Goal: Information Seeking & Learning: Find specific fact

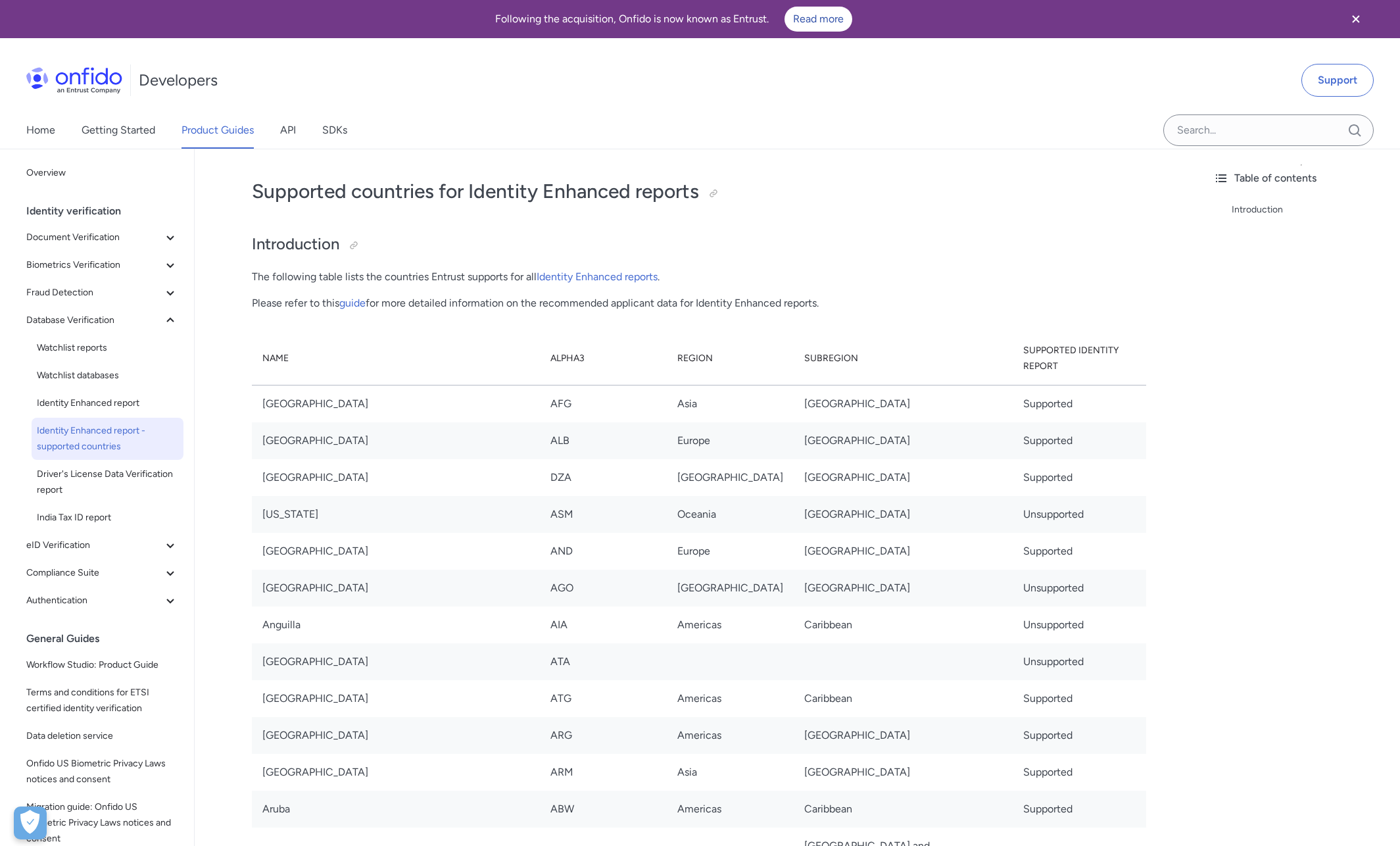
click at [823, 139] on div "Home Getting Started Product Guides API SDKs" at bounding box center [700, 130] width 1400 height 37
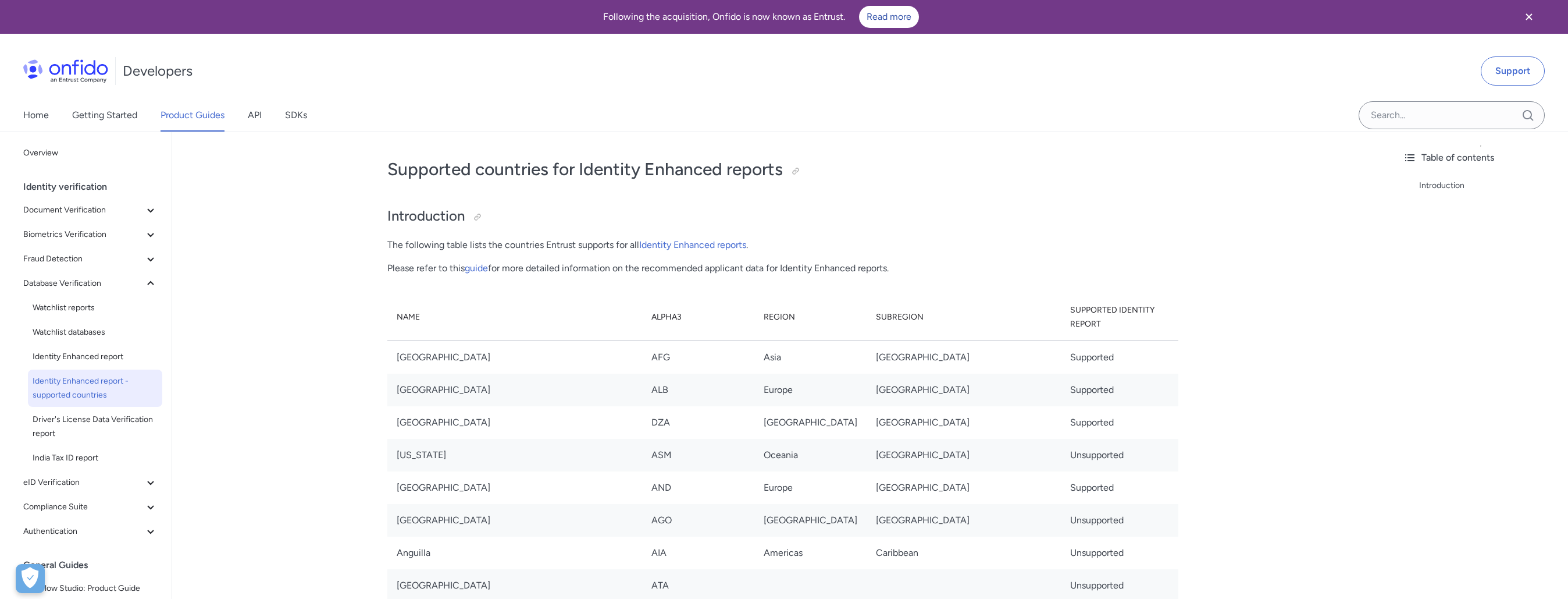
drag, startPoint x: 1894, startPoint y: 1, endPoint x: 1132, endPoint y: 96, distance: 767.9
click at [1132, 96] on div "Developers Support" at bounding box center [784, 71] width 1568 height 56
click at [549, 85] on div "Developers Support" at bounding box center [784, 71] width 1568 height 56
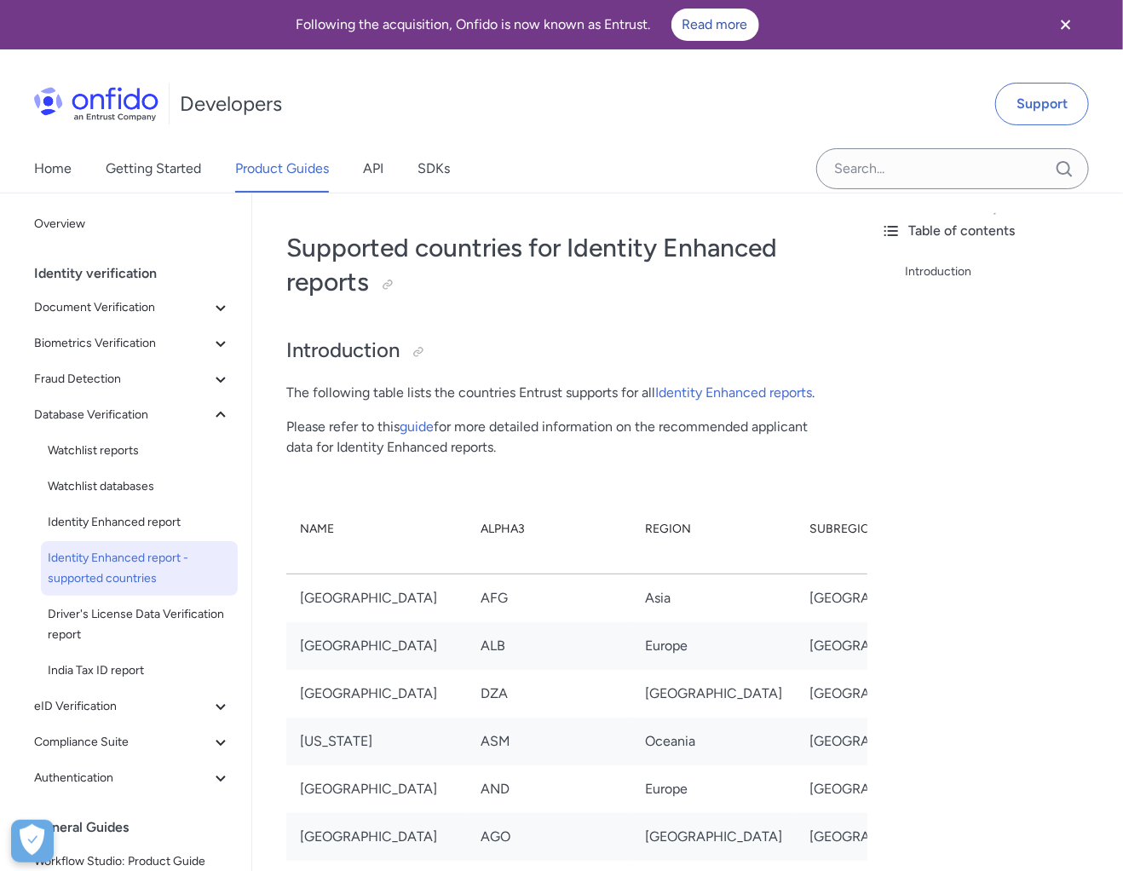
click at [737, 429] on p "Please refer to this guide for more detailed information on the recommended app…" at bounding box center [559, 437] width 547 height 41
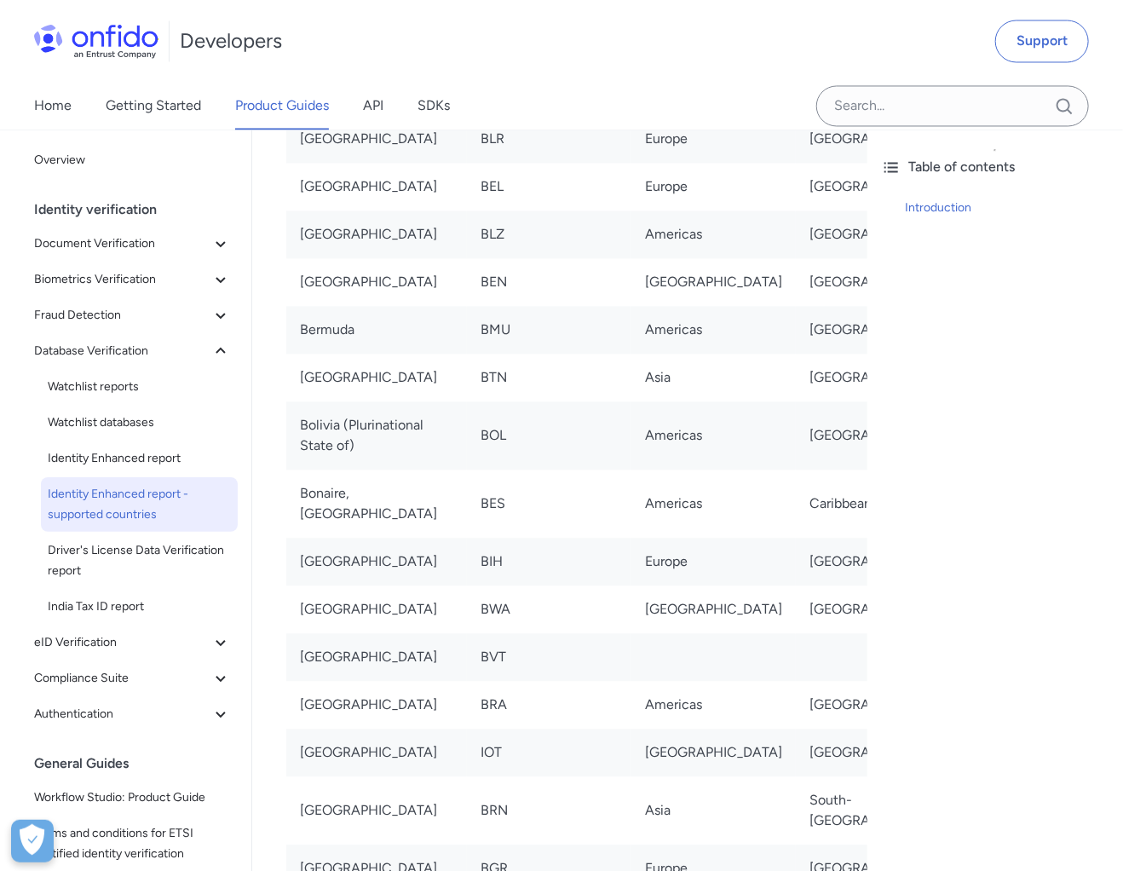
scroll to position [1299, 0]
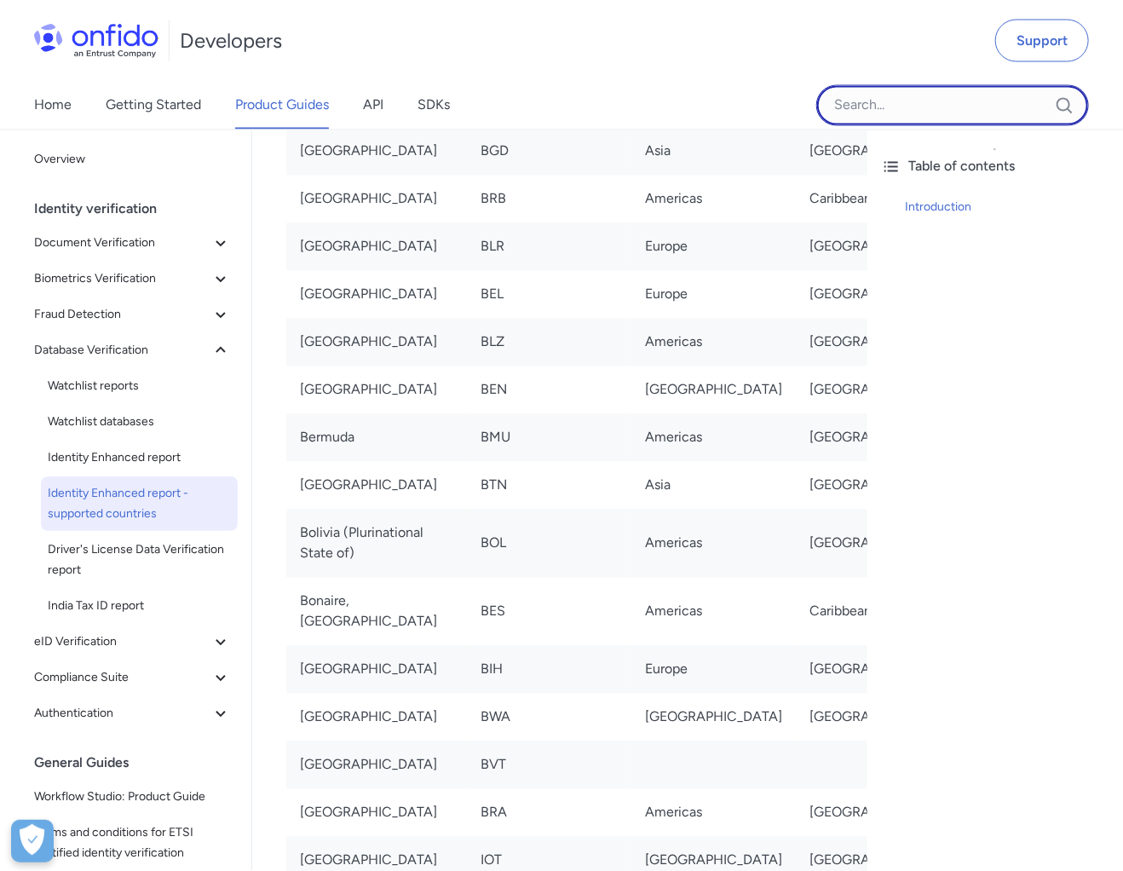
click at [896, 103] on input "Onfido search input field" at bounding box center [952, 105] width 273 height 41
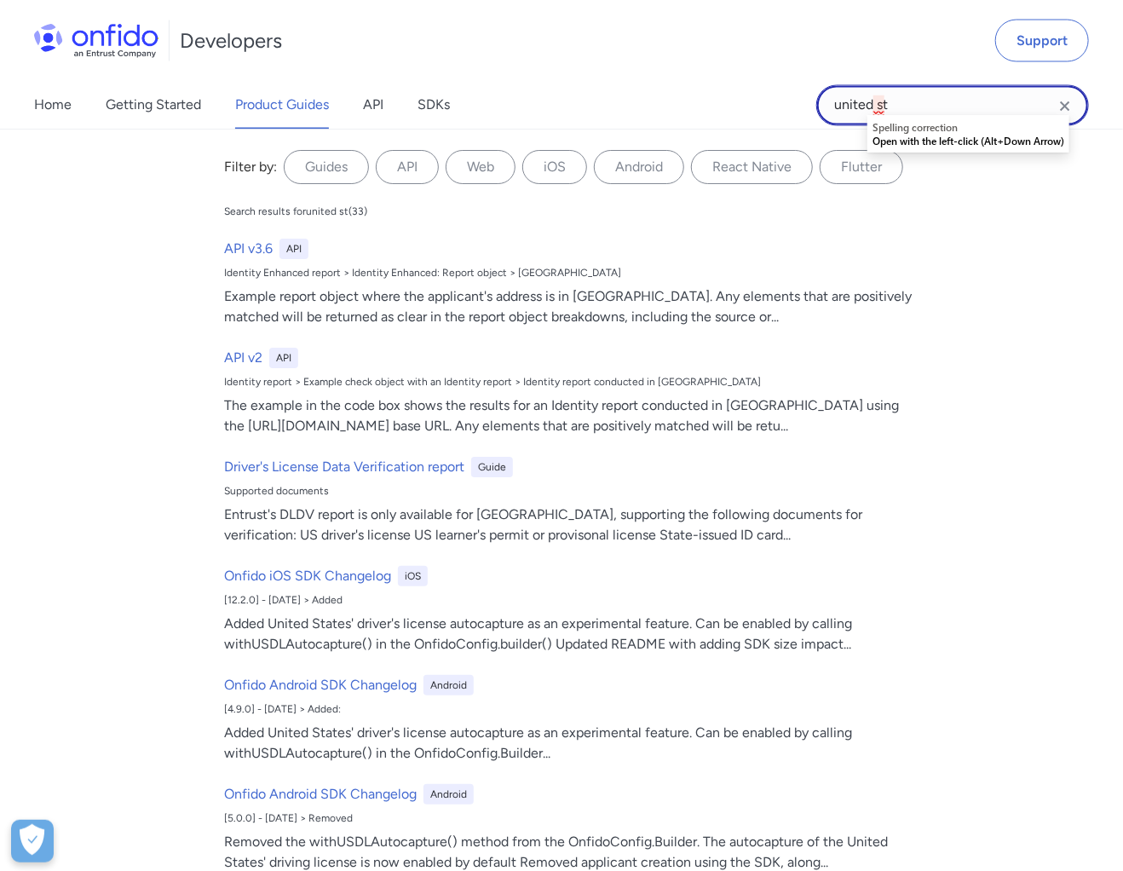
type input "united st"
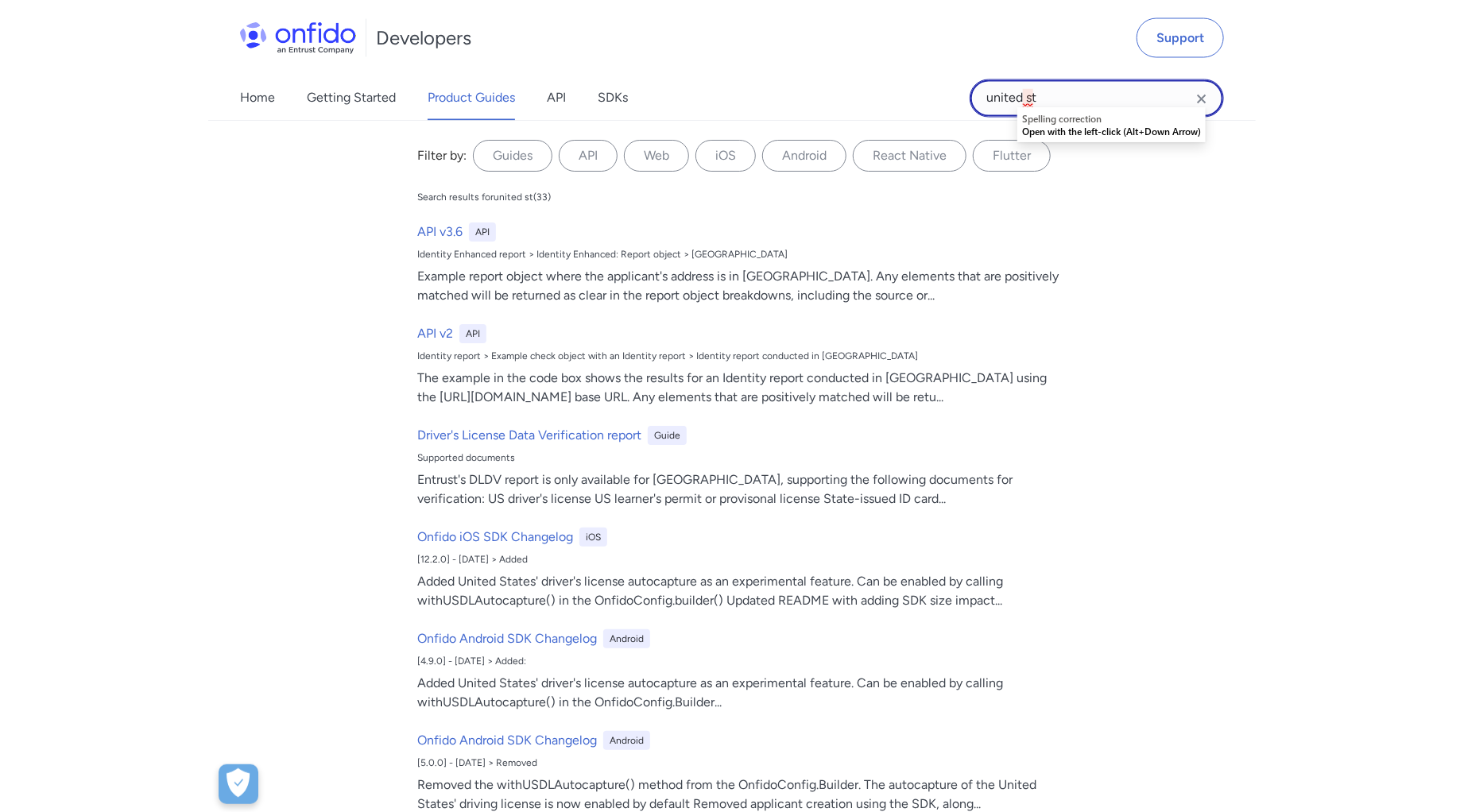
scroll to position [1026, 0]
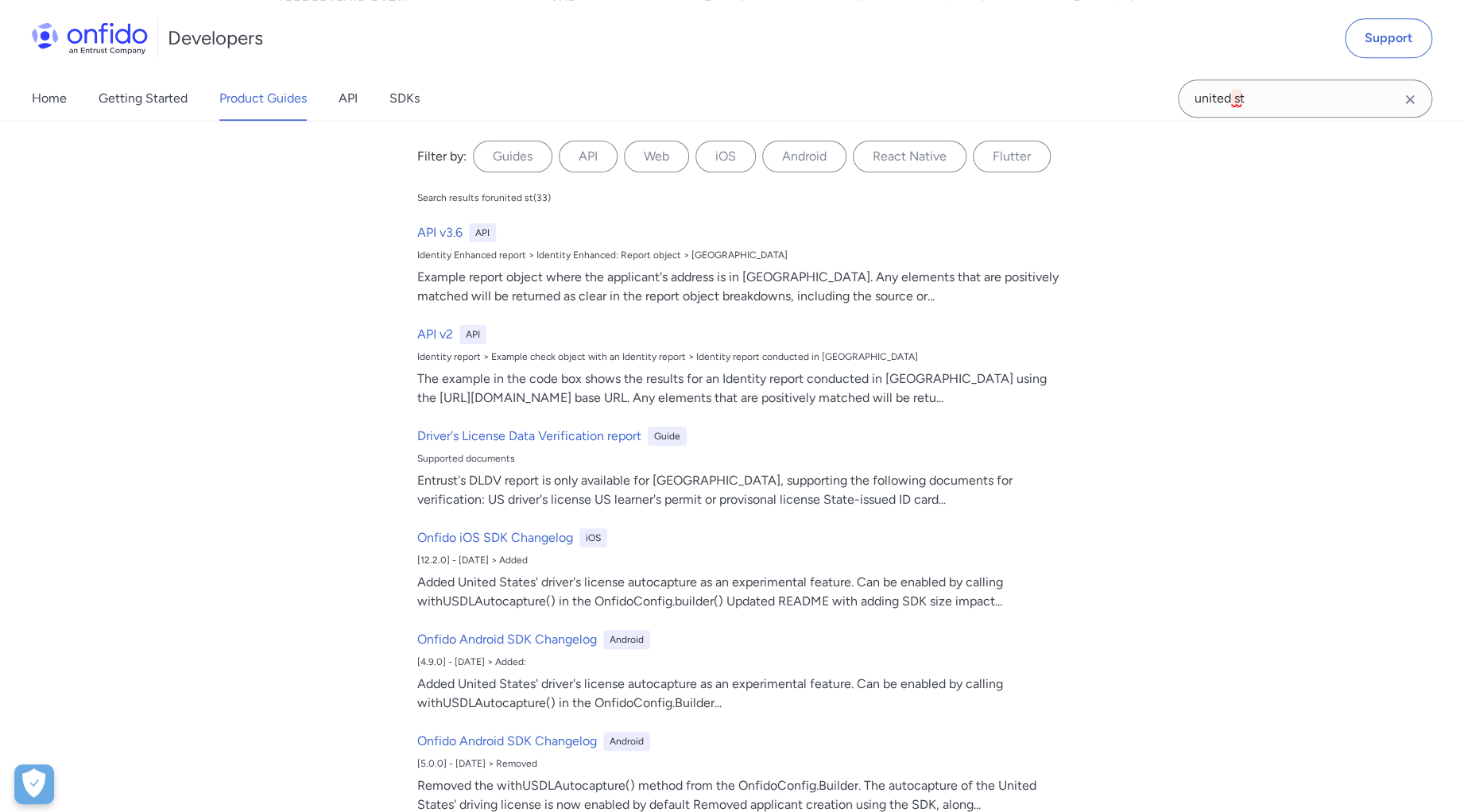
click at [267, 200] on div "Filter by: Guides API Web iOS Android React Native Flutter Filter by... Search …" at bounding box center [732, 466] width 1464 height 691
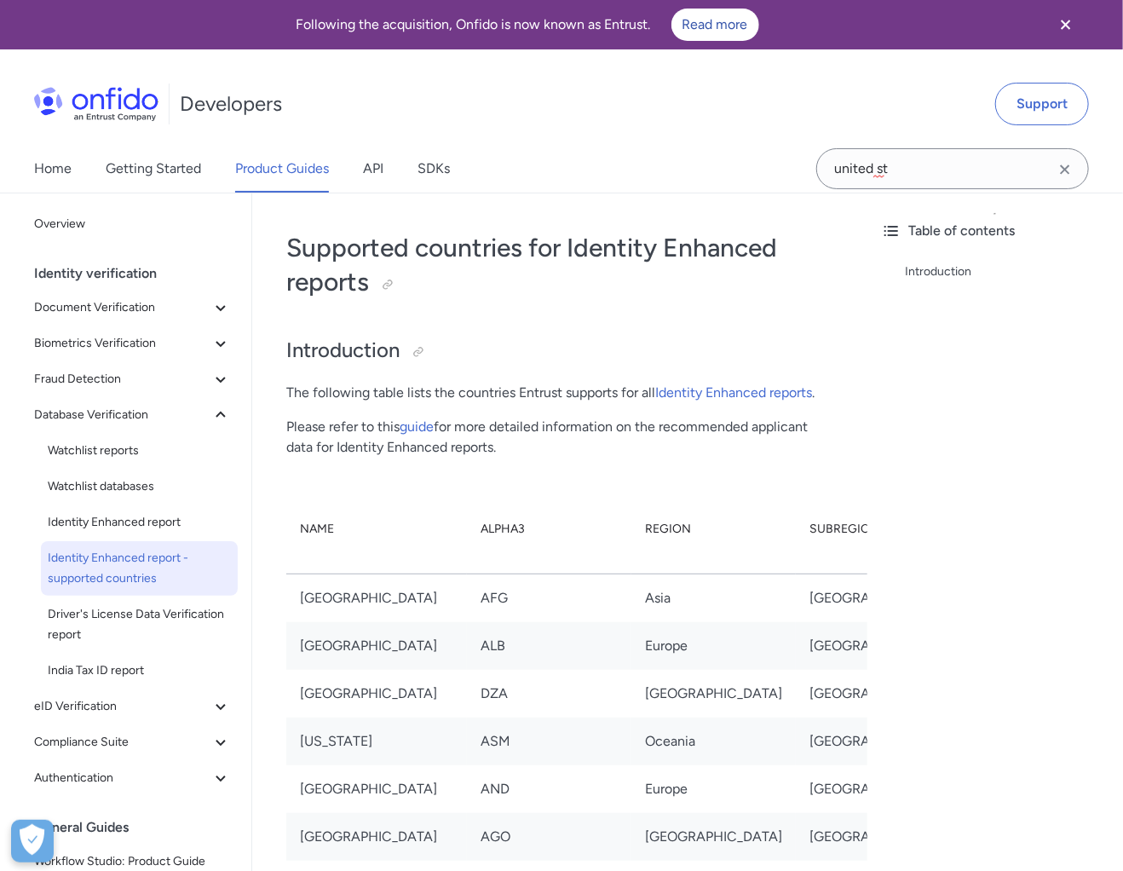
click at [902, 112] on div "Developers Support" at bounding box center [561, 104] width 1123 height 82
click at [895, 171] on input "united st" at bounding box center [952, 168] width 273 height 41
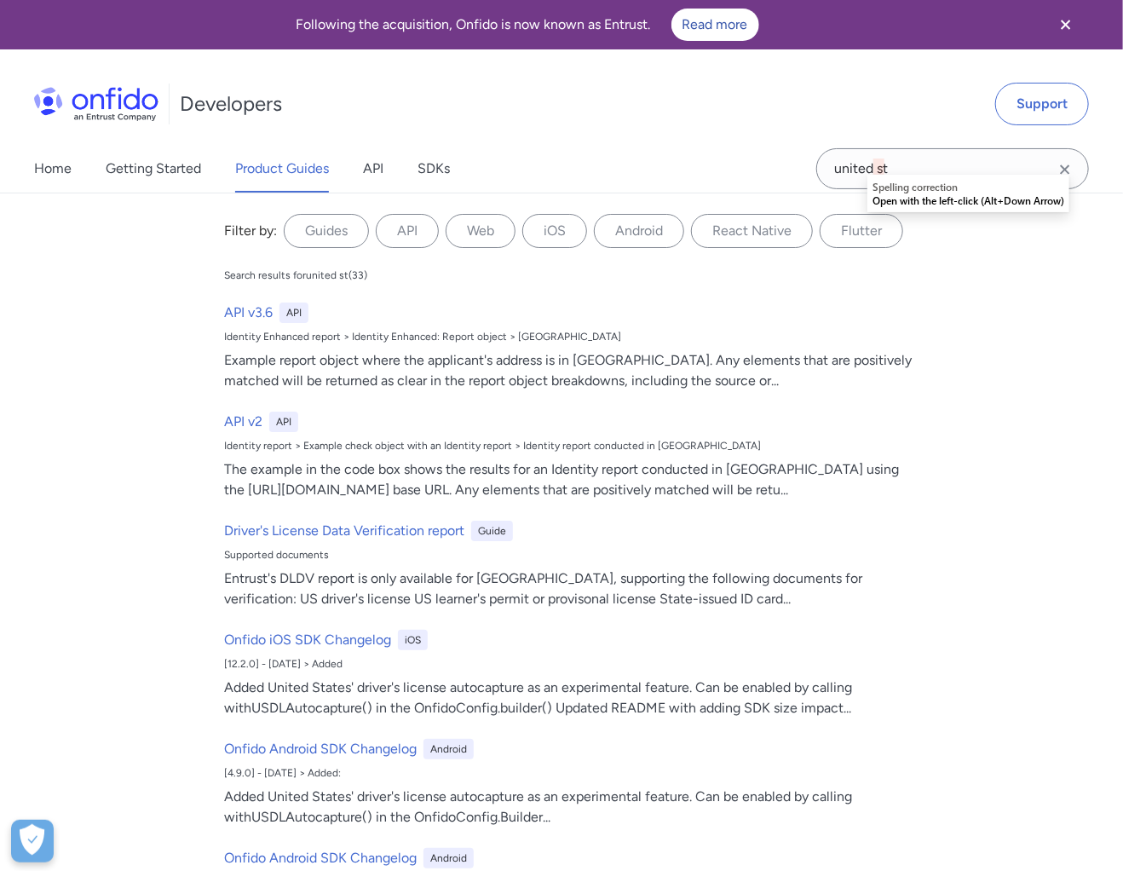
click at [1036, 289] on div "Filter by: Guides API Web iOS Android React Native Flutter Filter by... Search …" at bounding box center [561, 563] width 1123 height 741
click at [1064, 169] on icon "Clear search field button" at bounding box center [1064, 168] width 9 height 9
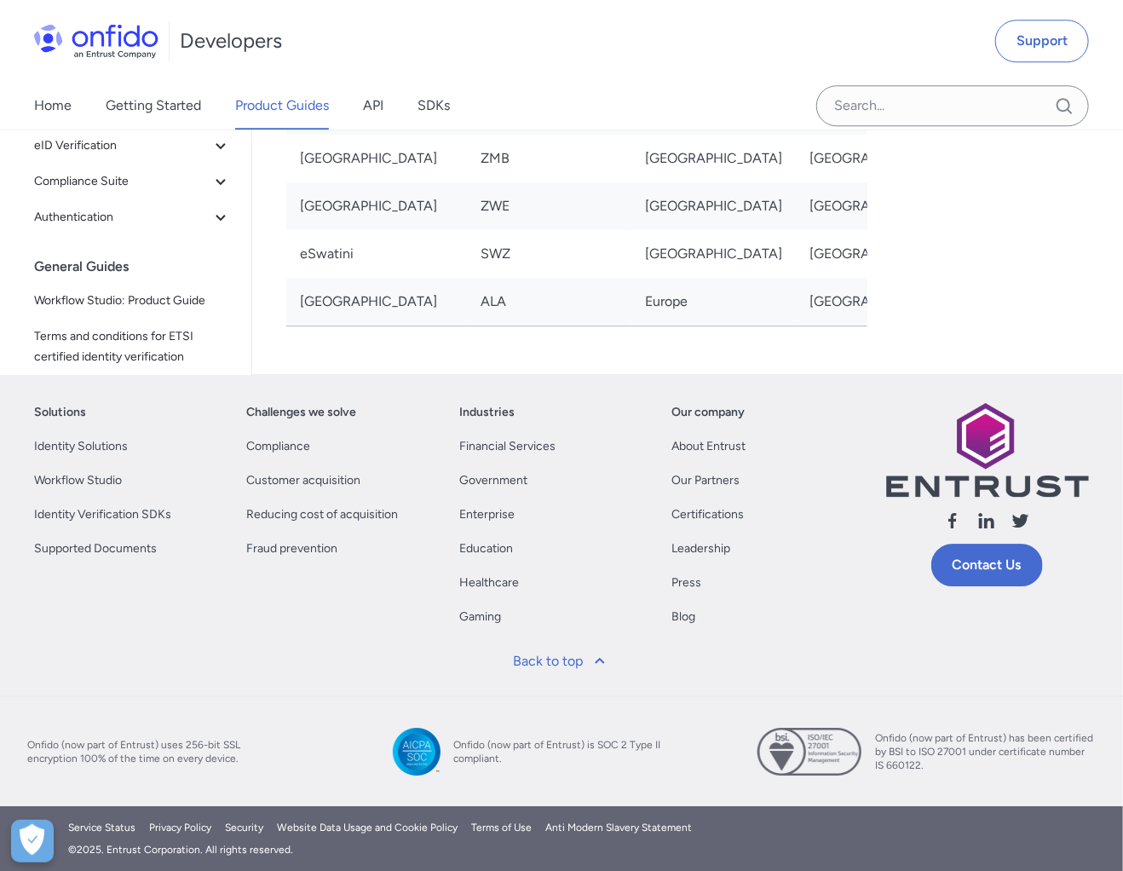
scroll to position [14594, 0]
